Goal: Task Accomplishment & Management: Manage account settings

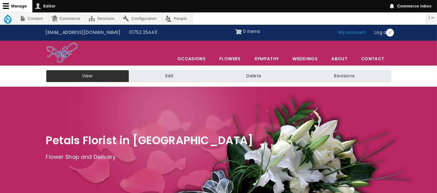
click at [354, 32] on link "My account" at bounding box center [353, 33] width 36 height 12
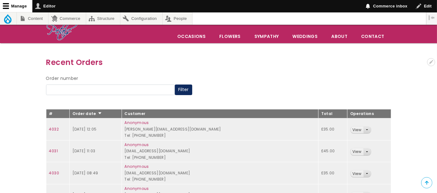
scroll to position [69, 0]
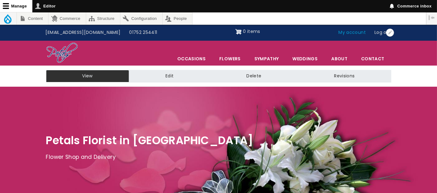
click at [354, 34] on link "My account" at bounding box center [353, 33] width 36 height 12
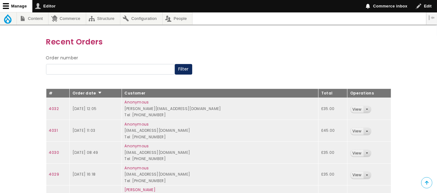
scroll to position [69, 0]
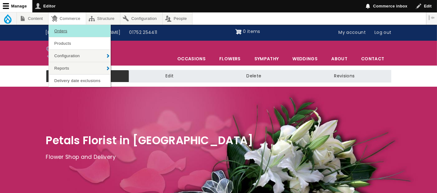
click at [67, 32] on link "Orders" at bounding box center [80, 31] width 62 height 12
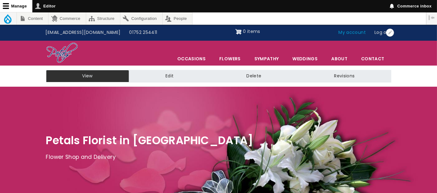
click at [355, 33] on link "My account" at bounding box center [353, 33] width 36 height 12
